Goal: Task Accomplishment & Management: Manage account settings

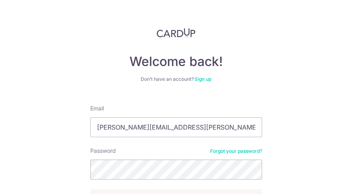
type input "[PERSON_NAME][EMAIL_ADDRESS][PERSON_NAME][DOMAIN_NAME]"
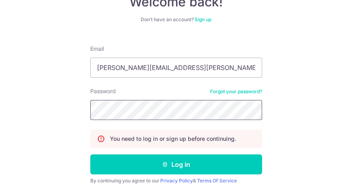
scroll to position [60, 0]
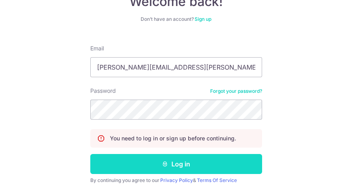
click at [181, 165] on button "Log in" at bounding box center [176, 164] width 172 height 20
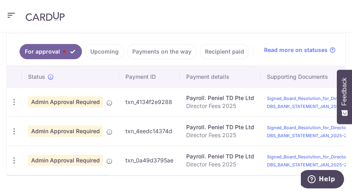
scroll to position [231, 0]
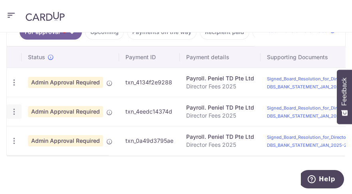
click at [15, 113] on div "Update payment Cancel payment Upload doc" at bounding box center [14, 111] width 15 height 15
click at [14, 107] on icon "button" at bounding box center [14, 111] width 8 height 8
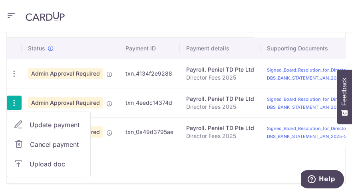
click at [46, 149] on span "Cancel payment" at bounding box center [57, 144] width 54 height 10
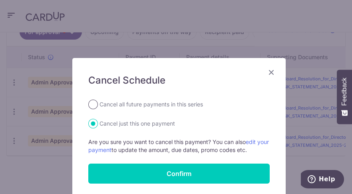
click at [92, 105] on input "Cancel all future payments in this series" at bounding box center [93, 104] width 10 height 10
radio input "true"
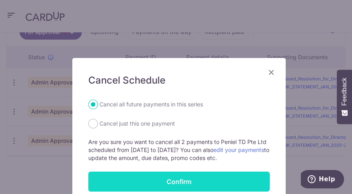
click at [170, 179] on button "Confirm" at bounding box center [178, 181] width 181 height 20
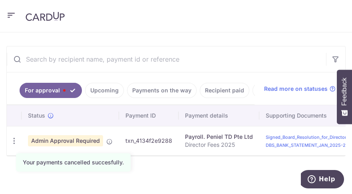
scroll to position [173, 0]
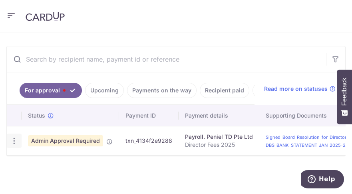
click at [13, 137] on icon "button" at bounding box center [14, 141] width 8 height 8
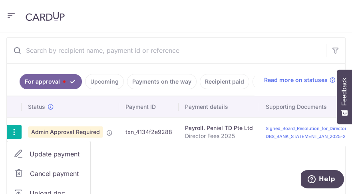
click at [37, 158] on span "Update payment" at bounding box center [57, 154] width 54 height 10
radio input "true"
type input "150,000.00"
type input "16/10/2025"
type input "Director Fees 2025"
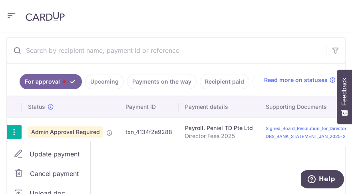
type input "DRWONG170"
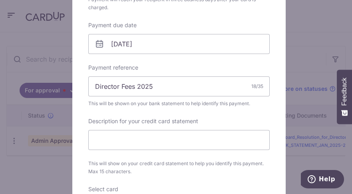
scroll to position [241, 0]
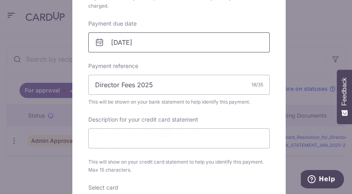
click at [111, 46] on input "16/10/2025" at bounding box center [178, 42] width 181 height 20
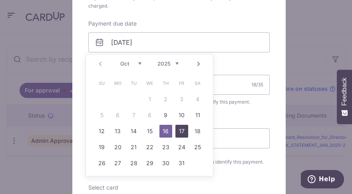
click at [183, 132] on link "17" at bounding box center [181, 131] width 13 height 13
type input "17/10/2025"
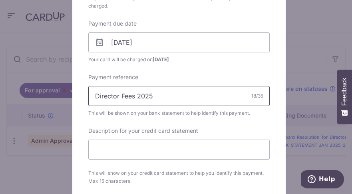
click at [157, 96] on input "Director Fees 2025" at bounding box center [178, 96] width 181 height 20
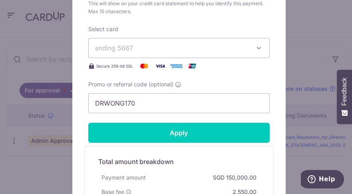
scroll to position [439, 0]
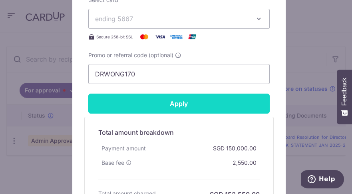
click at [175, 103] on input "Apply" at bounding box center [178, 103] width 181 height 20
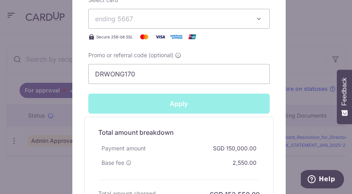
type input "Successfully Applied"
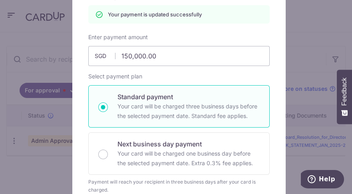
scroll to position [0, 0]
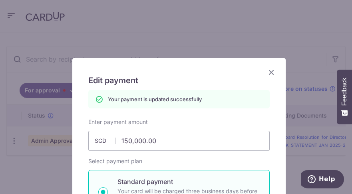
click at [269, 69] on icon "Close" at bounding box center [272, 72] width 10 height 10
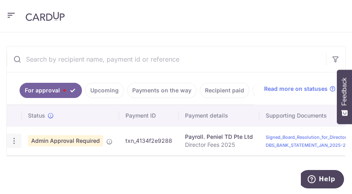
click at [15, 137] on icon "button" at bounding box center [14, 141] width 8 height 8
click at [13, 139] on icon "button" at bounding box center [14, 141] width 8 height 8
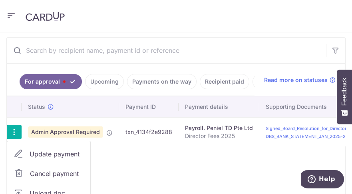
click at [50, 178] on span "Cancel payment" at bounding box center [57, 174] width 54 height 10
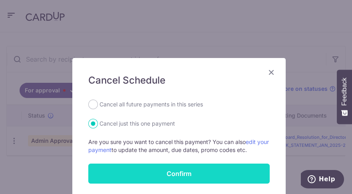
click at [153, 172] on button "Confirm" at bounding box center [178, 173] width 181 height 20
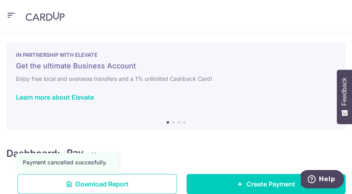
click at [11, 14] on icon "button" at bounding box center [11, 15] width 10 height 10
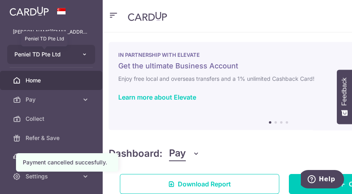
click at [30, 55] on span "Peniel TD Pte Ltd" at bounding box center [43, 54] width 59 height 8
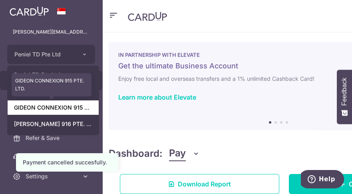
click at [57, 108] on link "GIDEON CONNEXION 915 PTE. LTD." at bounding box center [53, 107] width 91 height 14
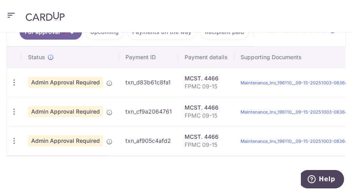
scroll to position [241, 0]
click at [14, 83] on icon "button" at bounding box center [14, 82] width 8 height 8
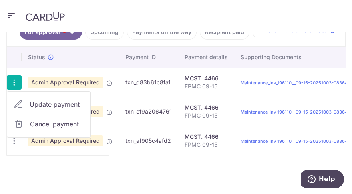
click at [61, 106] on span "Update payment" at bounding box center [57, 104] width 54 height 10
radio input "true"
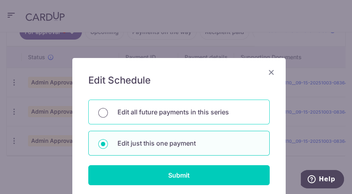
click at [99, 112] on input "Edit all future payments in this series" at bounding box center [103, 113] width 10 height 10
radio input "true"
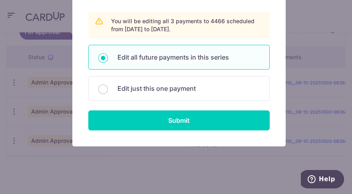
scroll to position [92, 0]
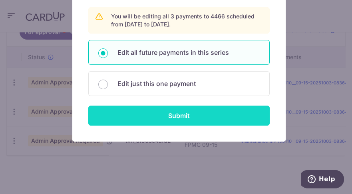
click at [177, 118] on input "Submit" at bounding box center [178, 115] width 181 height 20
radio input "true"
type input "1,440.00"
type input "129.60"
type input "FPMC 09-15"
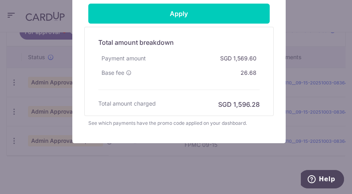
scroll to position [445, 0]
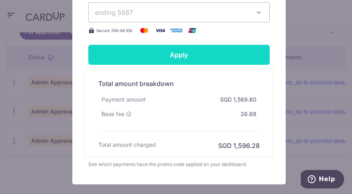
click at [179, 57] on input "Apply" at bounding box center [178, 55] width 181 height 20
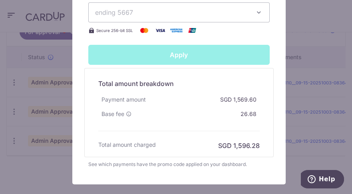
type input "Successfully Applied"
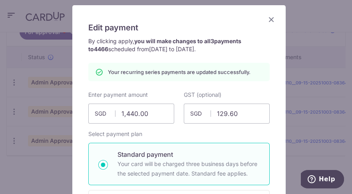
scroll to position [32, 0]
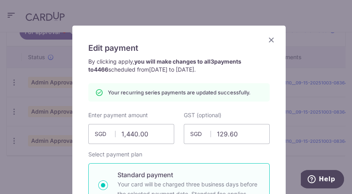
click at [269, 38] on icon "Close" at bounding box center [272, 40] width 10 height 10
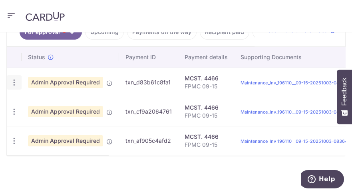
click at [14, 79] on icon "button" at bounding box center [14, 82] width 8 height 8
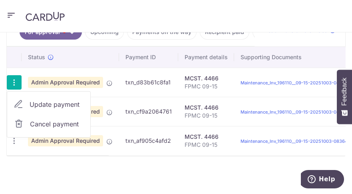
click at [44, 120] on span "Cancel payment" at bounding box center [57, 124] width 54 height 10
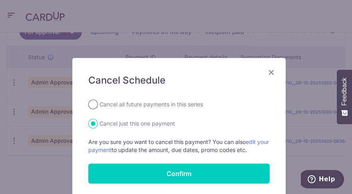
click at [92, 108] on input "Cancel all future payments in this series" at bounding box center [93, 104] width 10 height 10
radio input "true"
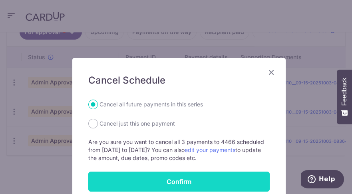
click at [183, 178] on button "Confirm" at bounding box center [178, 181] width 181 height 20
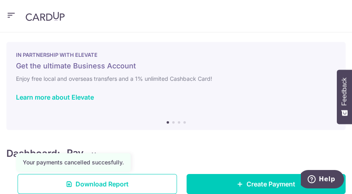
click at [12, 15] on icon "button" at bounding box center [11, 15] width 10 height 10
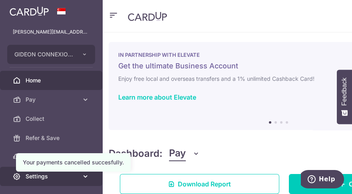
click at [43, 178] on span "Settings" at bounding box center [52, 176] width 53 height 8
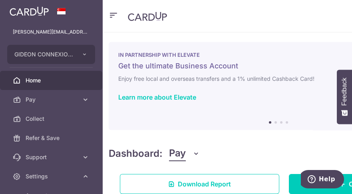
scroll to position [72, 0]
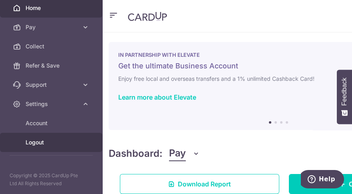
click at [30, 143] on span "Logout" at bounding box center [52, 142] width 53 height 8
